Goal: Task Accomplishment & Management: Complete application form

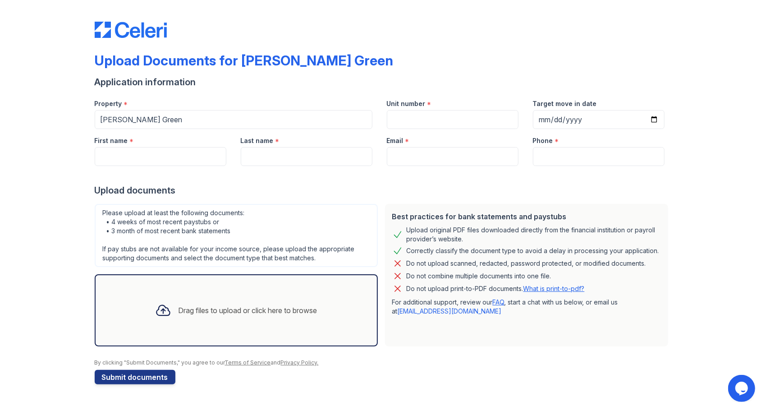
click at [166, 313] on icon at bounding box center [162, 310] width 13 height 10
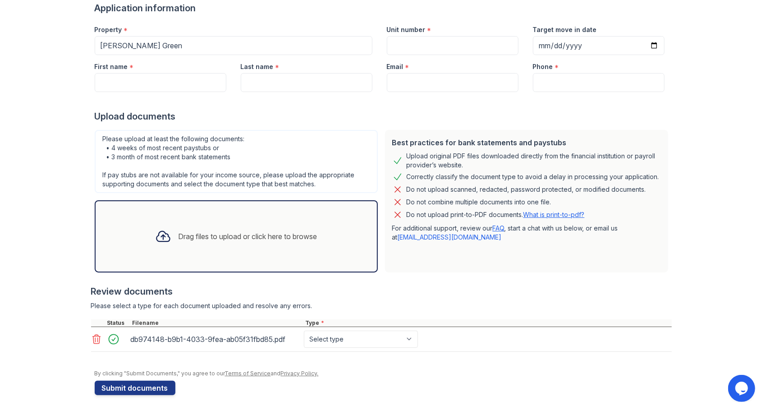
scroll to position [75, 0]
click at [159, 238] on icon at bounding box center [163, 235] width 16 height 16
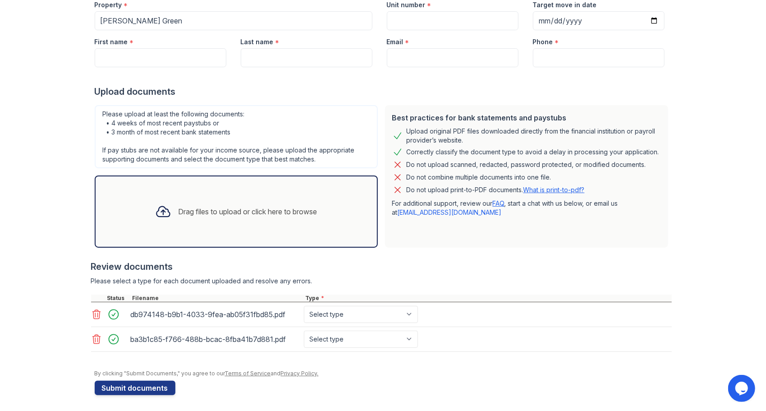
scroll to position [99, 0]
click at [161, 208] on icon at bounding box center [162, 211] width 13 height 10
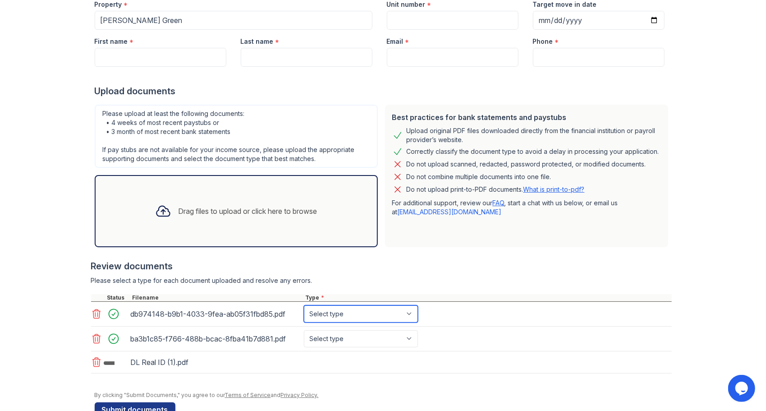
click at [402, 309] on select "Select type Paystub Bank Statement Offer Letter Tax Documents Benefit Award Let…" at bounding box center [361, 313] width 114 height 17
select select "paystub"
click at [304, 305] on select "Select type Paystub Bank Statement Offer Letter Tax Documents Benefit Award Let…" at bounding box center [361, 313] width 114 height 17
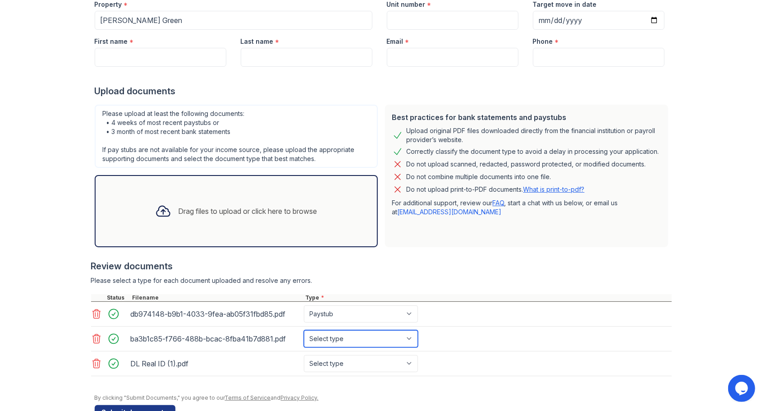
click at [408, 339] on select "Select type Paystub Bank Statement Offer Letter Tax Documents Benefit Award Let…" at bounding box center [361, 338] width 114 height 17
click at [304, 330] on select "Select type Paystub Bank Statement Offer Letter Tax Documents Benefit Award Let…" at bounding box center [361, 338] width 114 height 17
click at [380, 338] on select "Select type Paystub Bank Statement Offer Letter Tax Documents Benefit Award Let…" at bounding box center [361, 338] width 114 height 17
select select "paystub"
click at [304, 330] on select "Select type Paystub Bank Statement Offer Letter Tax Documents Benefit Award Let…" at bounding box center [361, 338] width 114 height 17
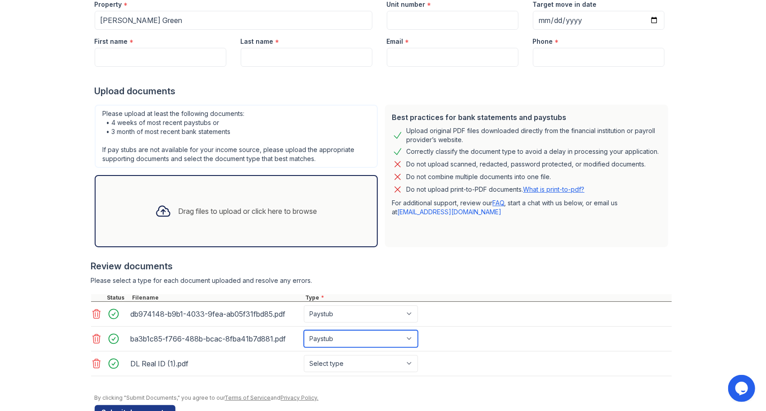
scroll to position [124, 0]
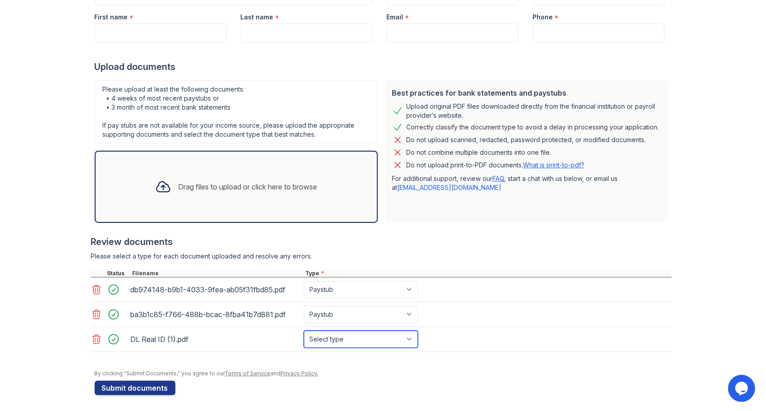
click at [344, 338] on select "Select type Paystub Bank Statement Offer Letter Tax Documents Benefit Award Let…" at bounding box center [361, 339] width 114 height 17
select select "other"
click at [304, 331] on select "Select type Paystub Bank Statement Offer Letter Tax Documents Benefit Award Let…" at bounding box center [361, 339] width 114 height 17
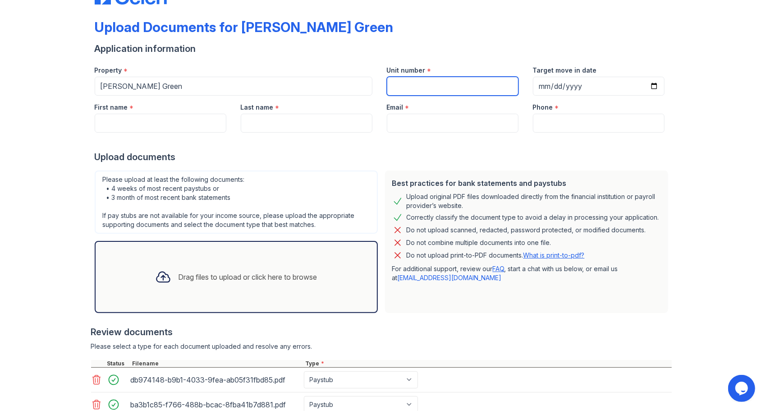
click at [424, 85] on input "Unit number" at bounding box center [453, 86] width 132 height 19
type input "358"
type input "[DATE]"
type input "[PERSON_NAME]"
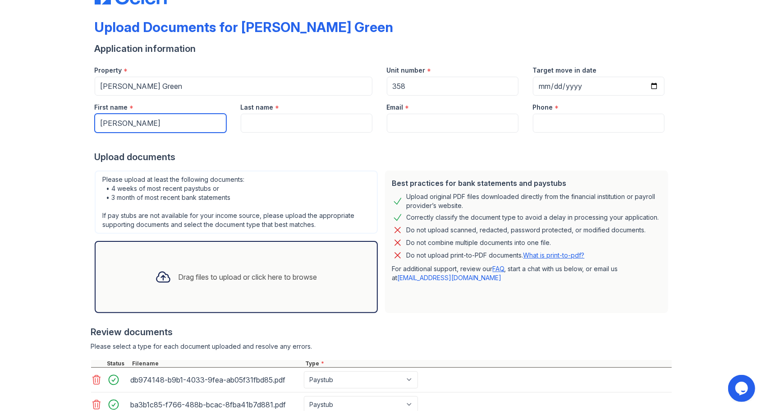
type input "[PERSON_NAME] Vitral [PERSON_NAME]"
type input "[EMAIL_ADDRESS][DOMAIN_NAME]"
type input "9173559044"
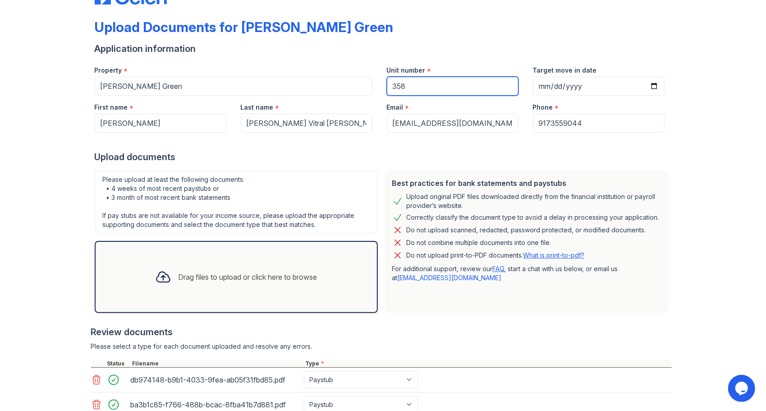
scroll to position [124, 0]
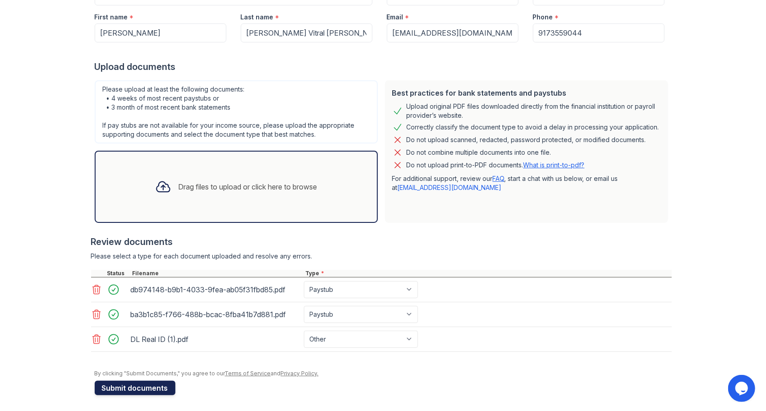
click at [149, 383] on button "Submit documents" at bounding box center [135, 388] width 81 height 14
